Goal: Task Accomplishment & Management: Manage account settings

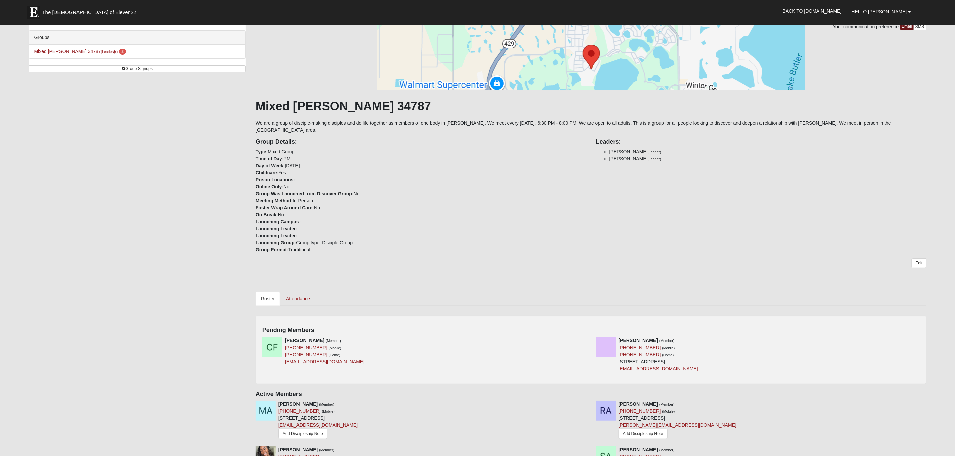
scroll to position [76, 0]
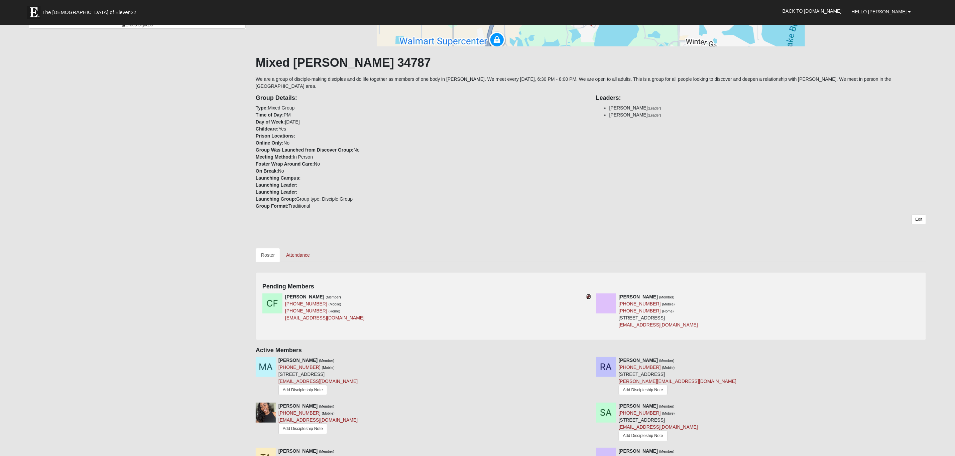
click at [587, 295] on icon at bounding box center [588, 297] width 5 height 5
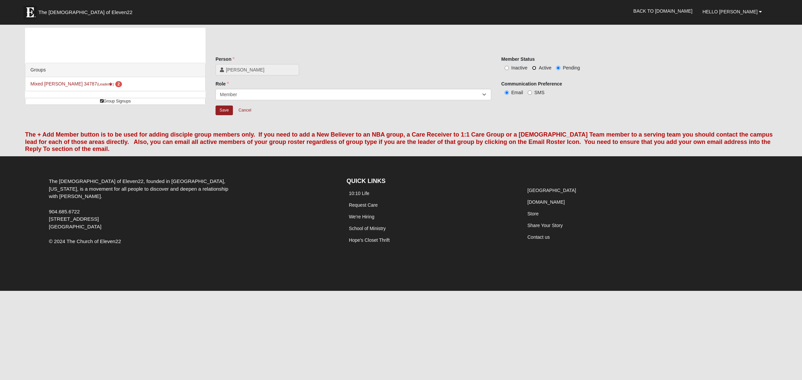
click at [535, 69] on input "Active" at bounding box center [534, 68] width 4 height 4
radio input "true"
click at [224, 111] on input "Save" at bounding box center [223, 111] width 17 height 10
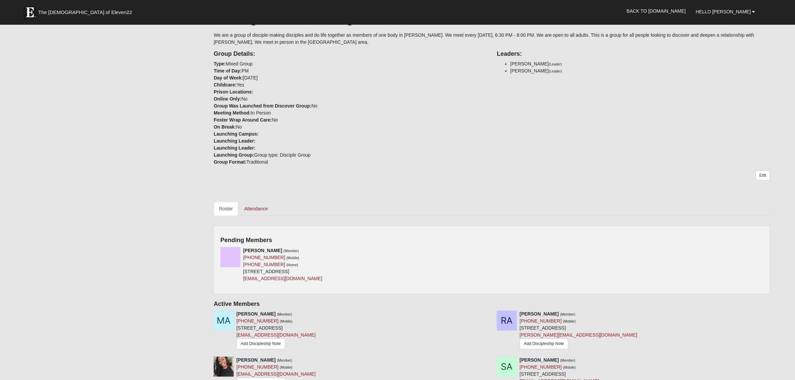
scroll to position [121, 0]
click at [488, 252] on icon at bounding box center [489, 250] width 5 height 5
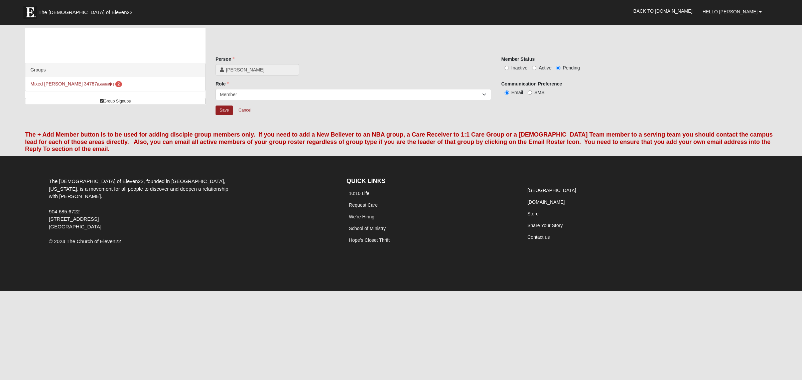
click at [533, 70] on label "Active" at bounding box center [541, 67] width 19 height 7
click at [533, 70] on input "Active" at bounding box center [534, 68] width 4 height 4
radio input "true"
click at [226, 106] on input "Save" at bounding box center [223, 111] width 17 height 10
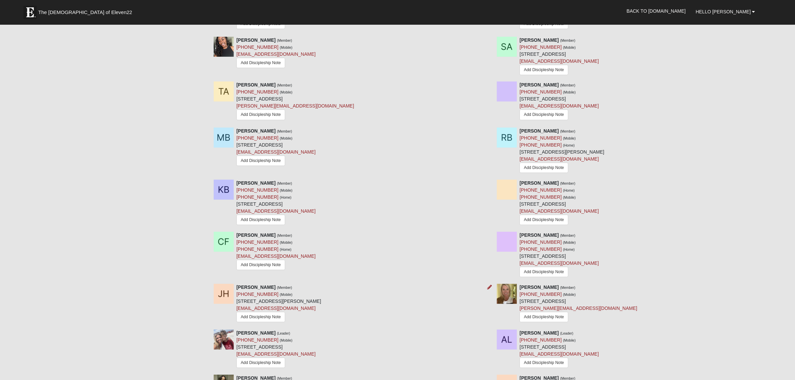
scroll to position [393, 0]
click at [253, 353] on div "[PERSON_NAME] (Leader) [PHONE_NUMBER] (Mobile) [STREET_ADDRESS] [EMAIL_ADDRESS]…" at bounding box center [276, 349] width 79 height 40
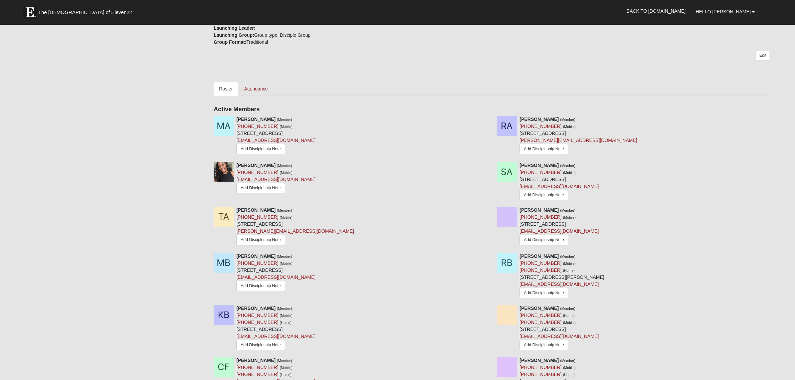
scroll to position [267, 0]
click at [489, 258] on icon at bounding box center [489, 257] width 5 height 5
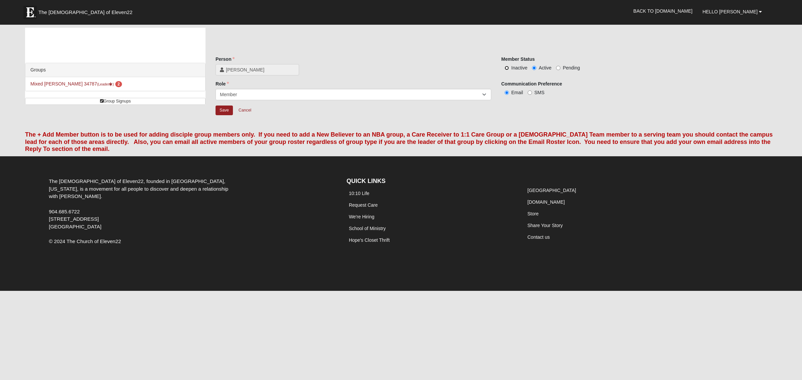
click at [506, 67] on input "Inactive" at bounding box center [506, 68] width 4 height 4
radio input "true"
click at [225, 112] on input "Save" at bounding box center [223, 111] width 17 height 10
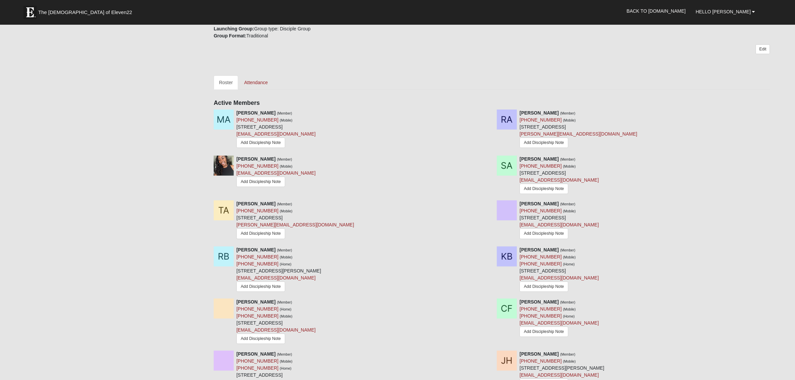
scroll to position [247, 0]
click at [773, 204] on icon at bounding box center [773, 203] width 5 height 5
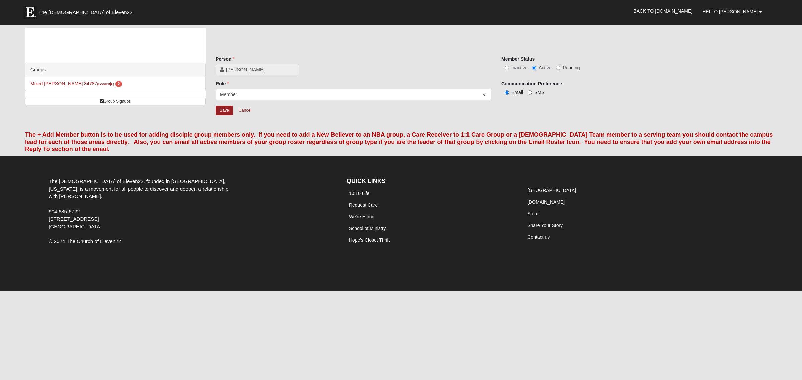
click at [507, 64] on label "Inactive" at bounding box center [514, 67] width 26 height 7
click at [507, 66] on input "Inactive" at bounding box center [506, 68] width 4 height 4
radio input "true"
click at [229, 110] on input "Save" at bounding box center [223, 111] width 17 height 10
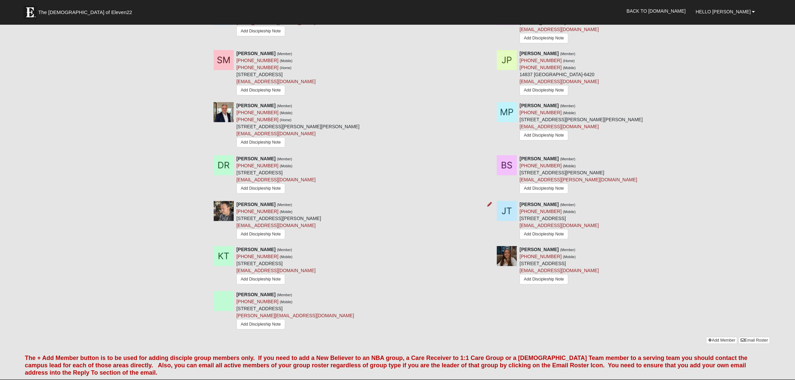
scroll to position [734, 0]
click at [488, 207] on icon at bounding box center [489, 204] width 5 height 5
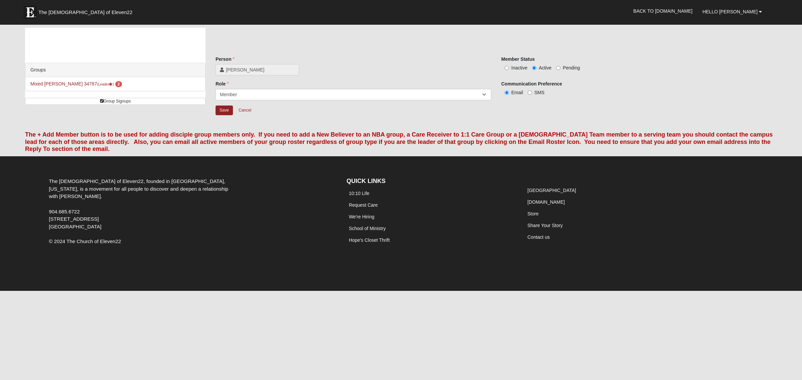
click at [503, 66] on label "Inactive" at bounding box center [514, 67] width 26 height 7
click at [504, 66] on input "Inactive" at bounding box center [506, 68] width 4 height 4
radio input "true"
click at [225, 108] on input "Save" at bounding box center [223, 111] width 17 height 10
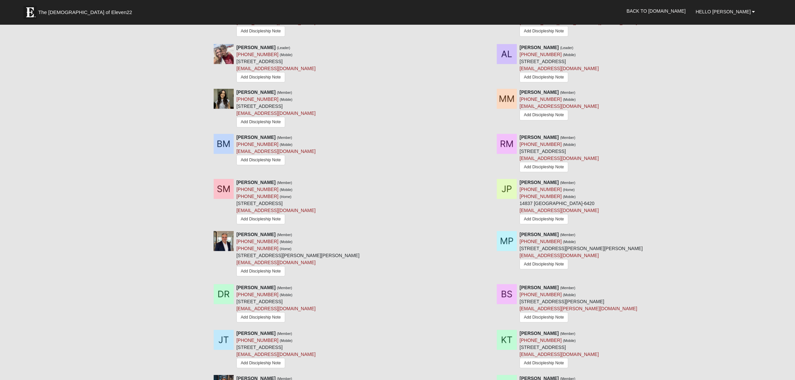
scroll to position [626, 0]
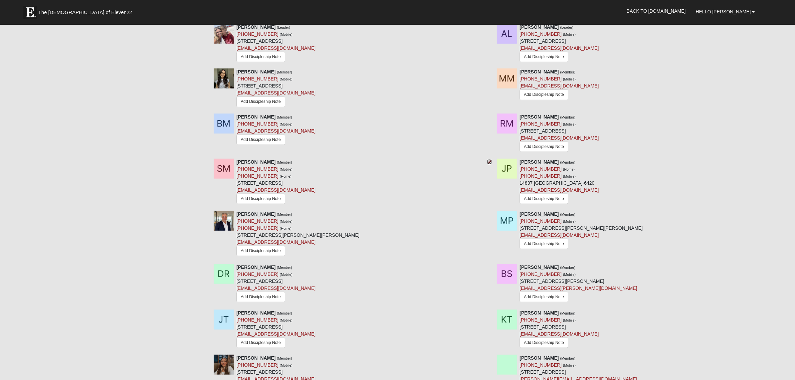
click at [490, 164] on icon at bounding box center [489, 162] width 5 height 5
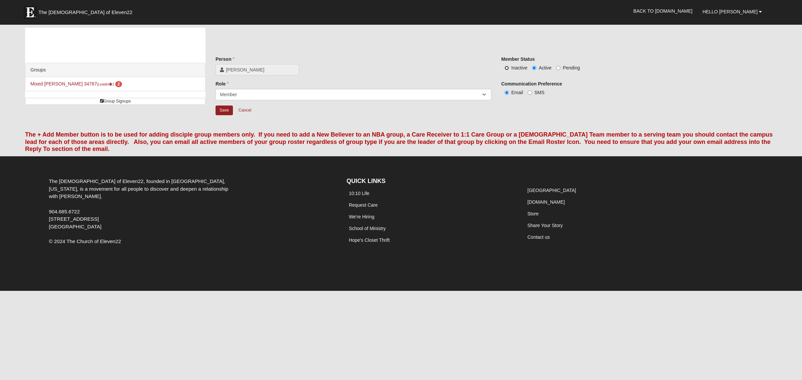
click at [506, 70] on input "Inactive" at bounding box center [506, 68] width 4 height 4
radio input "true"
click at [223, 113] on input "Save" at bounding box center [223, 111] width 17 height 10
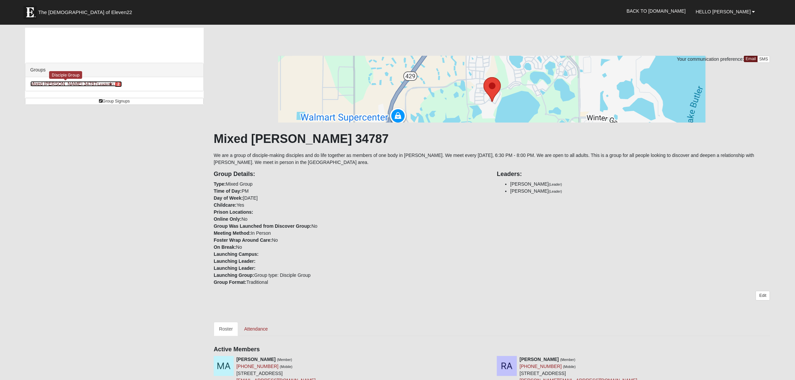
click at [64, 84] on link "Mixed [PERSON_NAME] 34787 (Leader ) 2" at bounding box center [76, 83] width 92 height 5
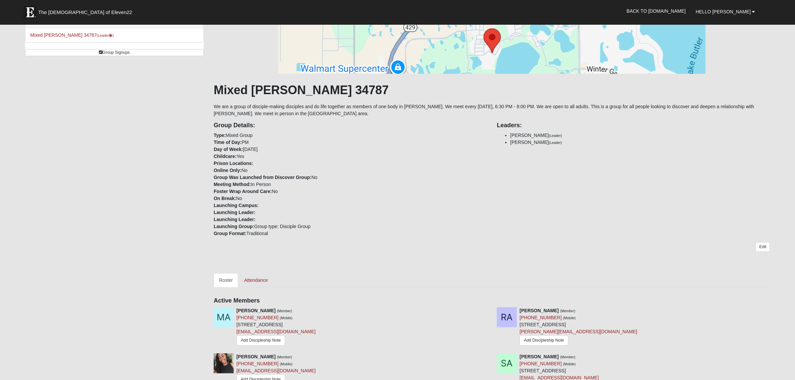
scroll to position [49, 0]
